Goal: Find specific page/section

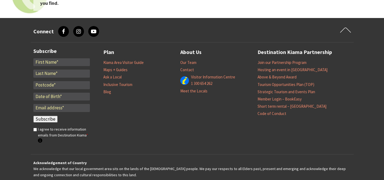
scroll to position [1221, 0]
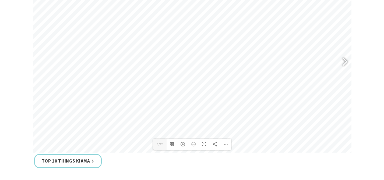
scroll to position [279, 0]
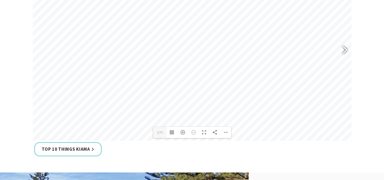
click at [346, 48] on div at bounding box center [343, 51] width 12 height 20
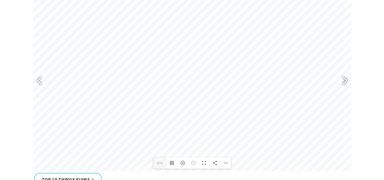
scroll to position [245, 0]
click at [345, 84] on div at bounding box center [343, 84] width 12 height 20
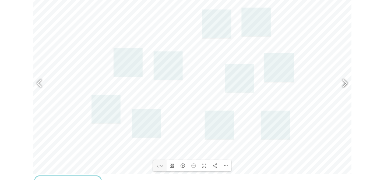
click at [348, 81] on div at bounding box center [343, 84] width 12 height 20
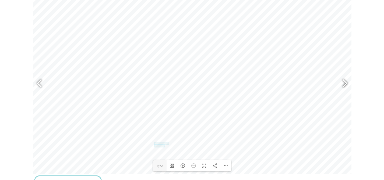
scroll to position [238, 0]
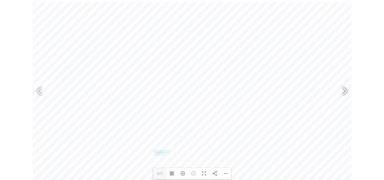
click at [347, 90] on div at bounding box center [343, 92] width 12 height 20
click at [346, 93] on div at bounding box center [343, 92] width 12 height 20
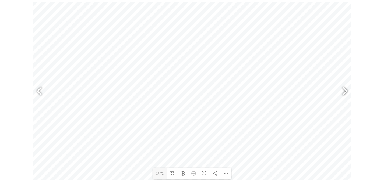
type input "19"
